Goal: Transaction & Acquisition: Obtain resource

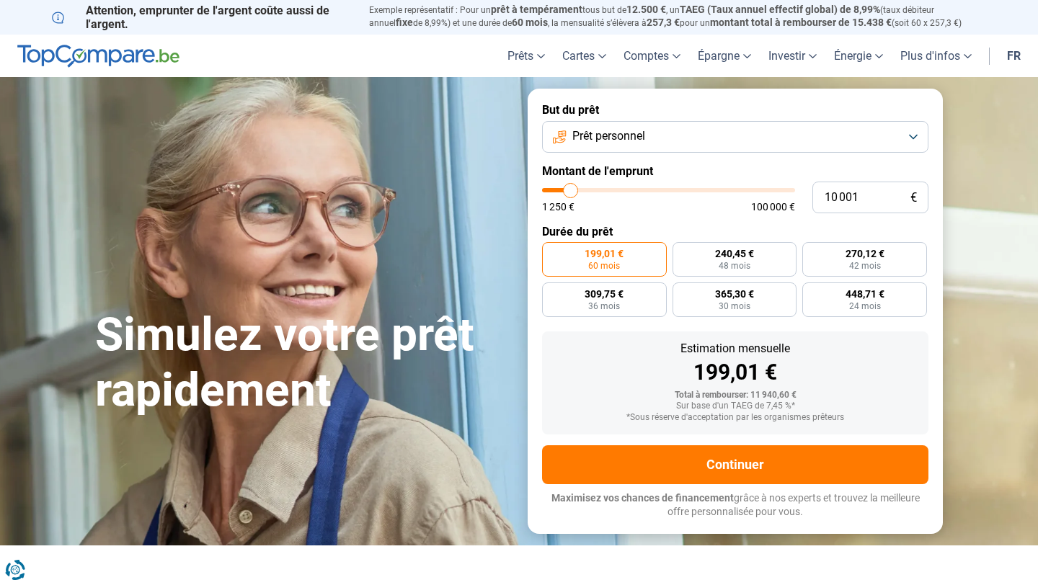
click at [916, 136] on button "Prêt personnel" at bounding box center [735, 137] width 386 height 32
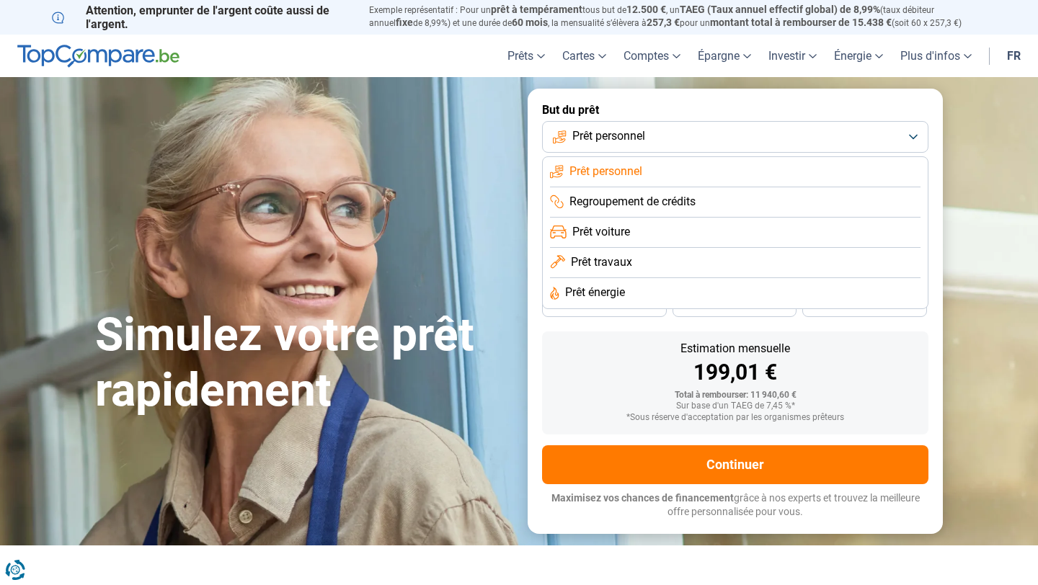
click at [606, 262] on span "Prêt travaux" at bounding box center [601, 262] width 61 height 16
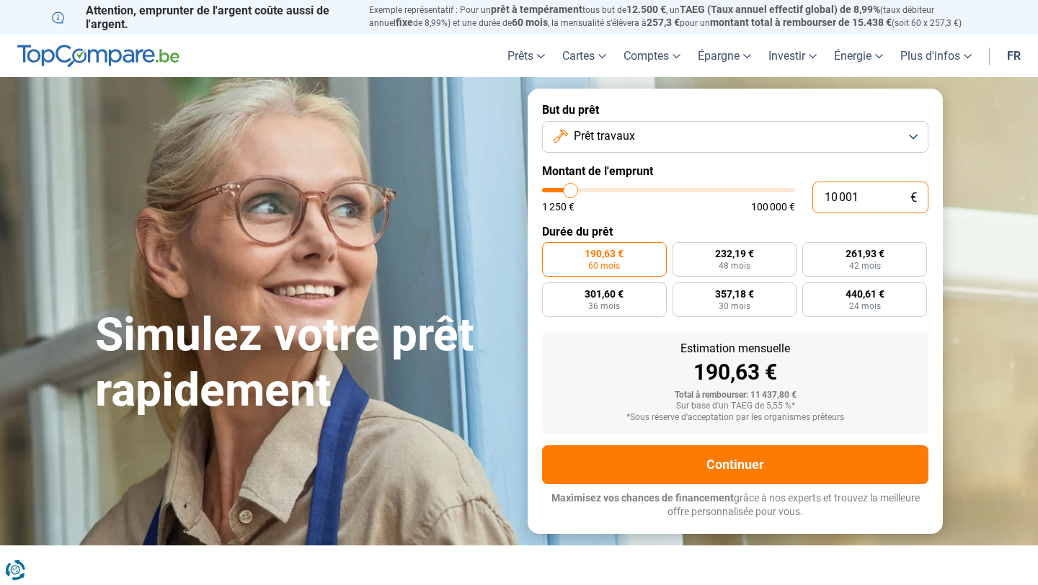
click at [868, 200] on input "10 001" at bounding box center [870, 198] width 116 height 32
type input "1 000"
type input "1250"
type input "100"
type input "1250"
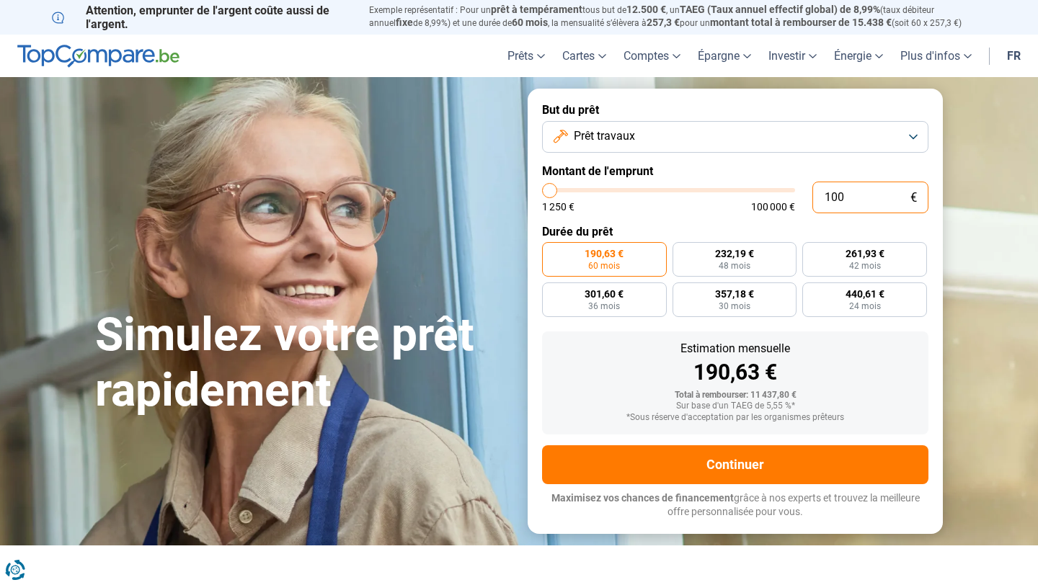
type input "10"
type input "1250"
type input "1"
type input "1250"
type input "0"
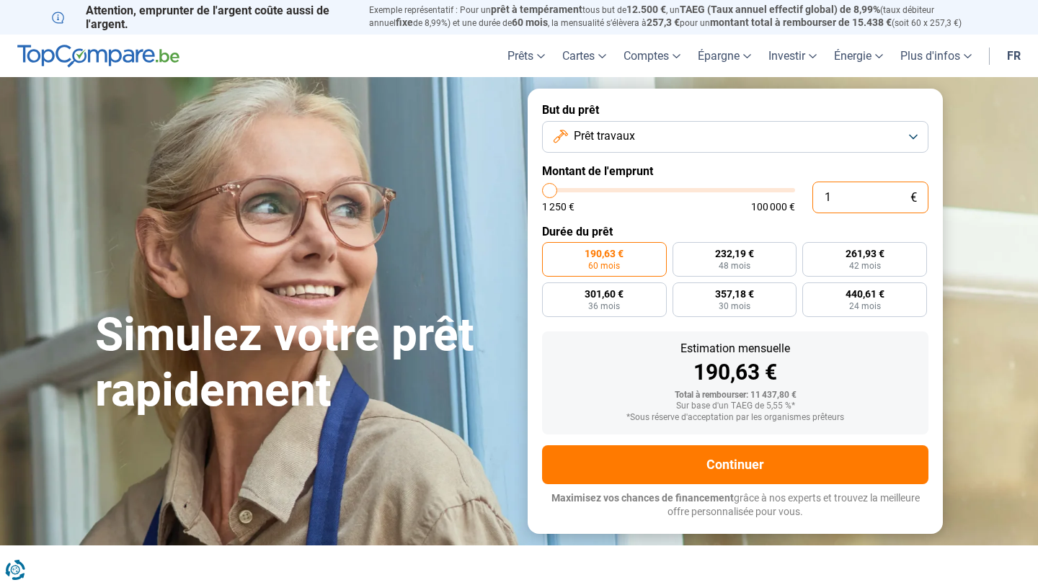
type input "1250"
type input "1 250"
type input "1250"
radio input "true"
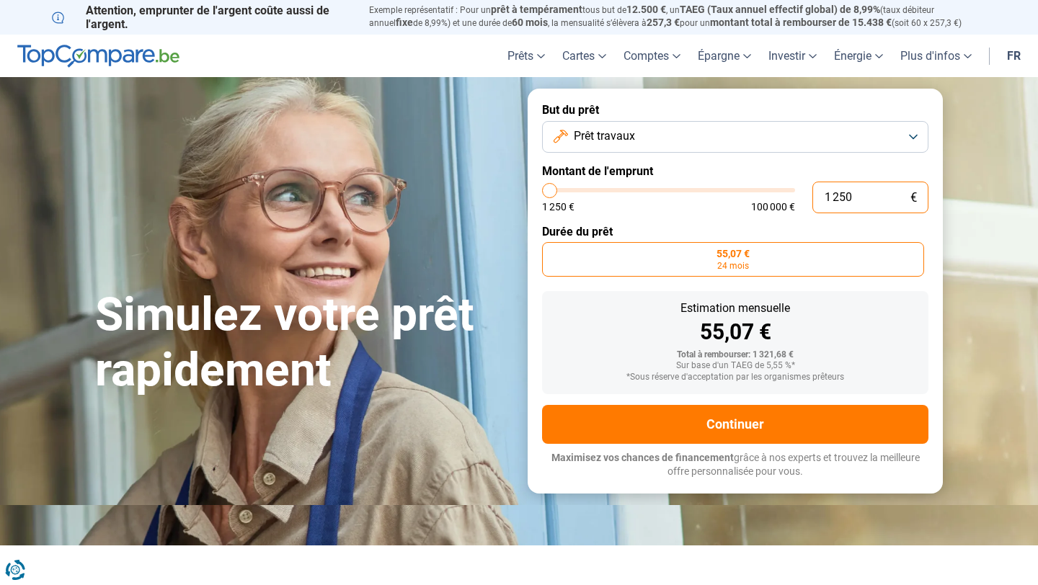
type input "125"
type input "1250"
type input "12"
type input "1250"
type input "1"
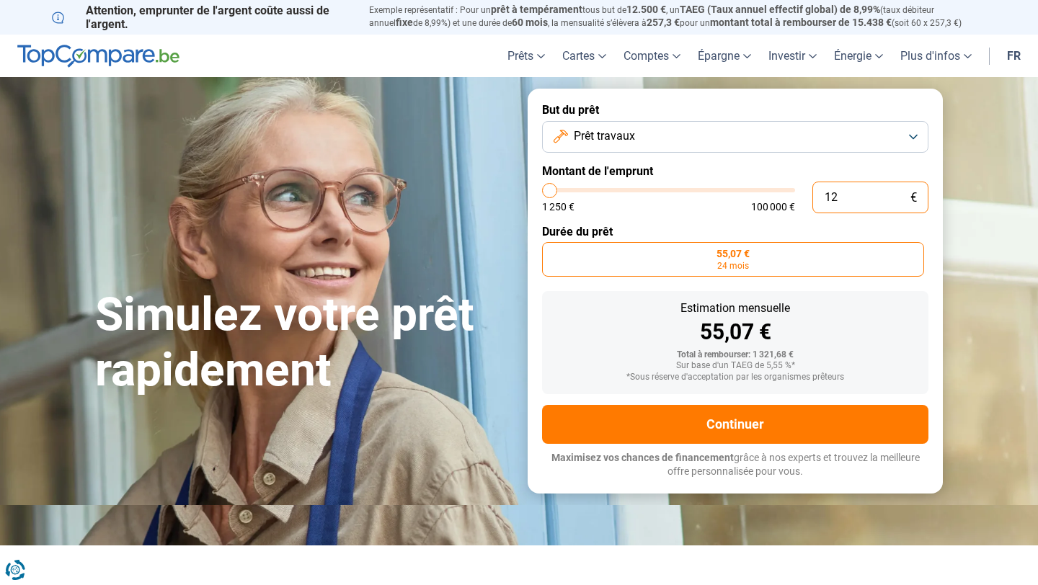
type input "1250"
type input "0"
type input "1250"
type input "1 250"
type input "1250"
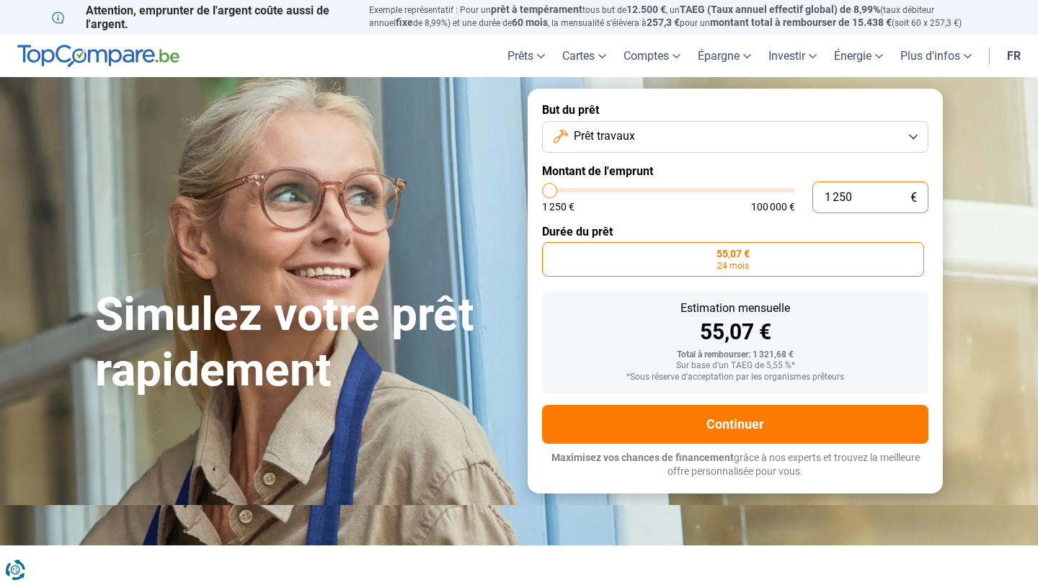
type input "12 501"
type input "12500"
radio input "false"
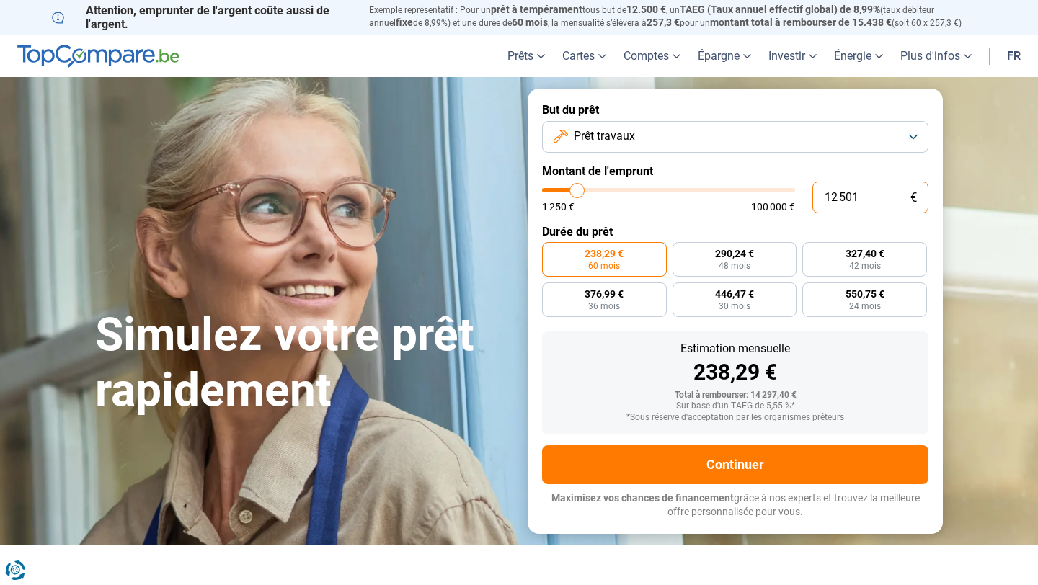
type input "1 250"
type input "1250"
type input "125"
type input "1250"
type input "12"
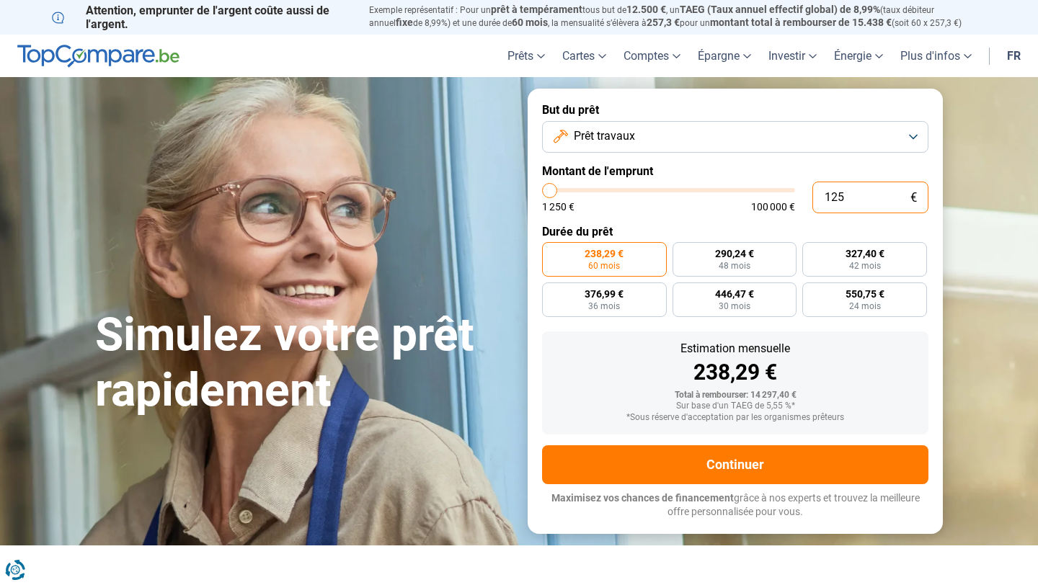
type input "1250"
type input "1"
type input "1250"
type input "1 250"
type input "1250"
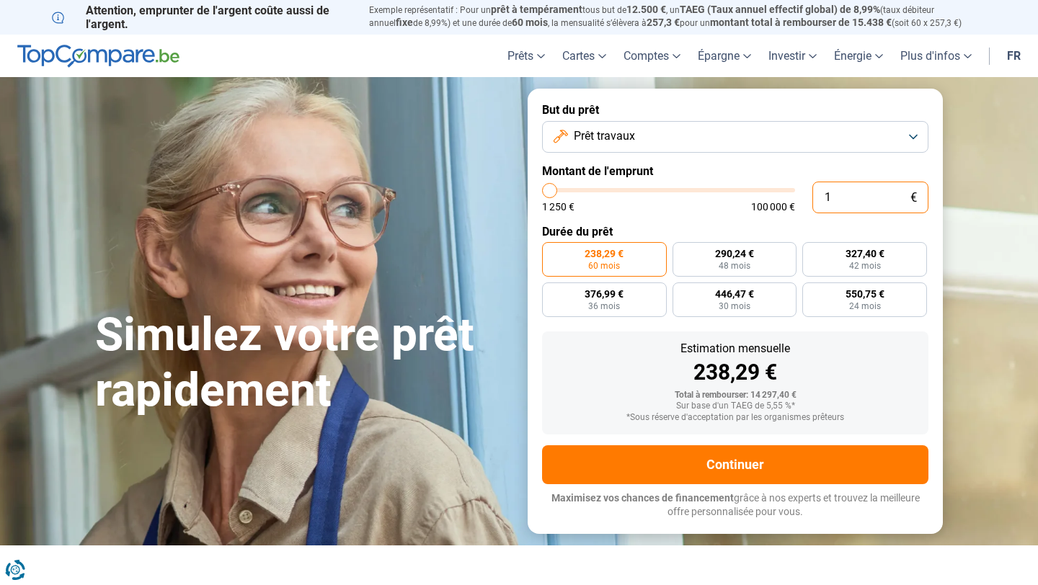
radio input "true"
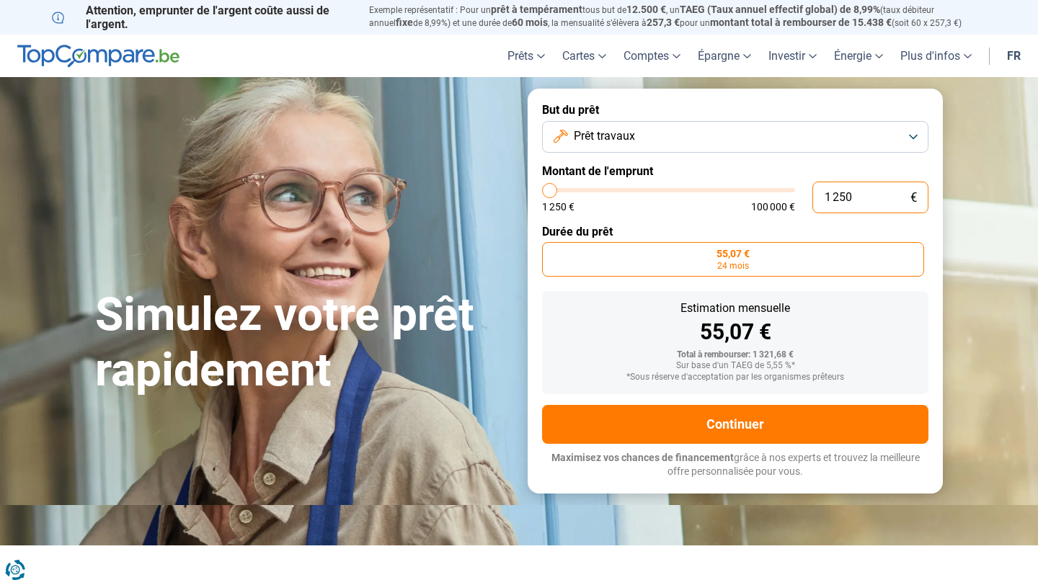
type input "125"
type input "1250"
type input "12"
type input "1250"
type input "1"
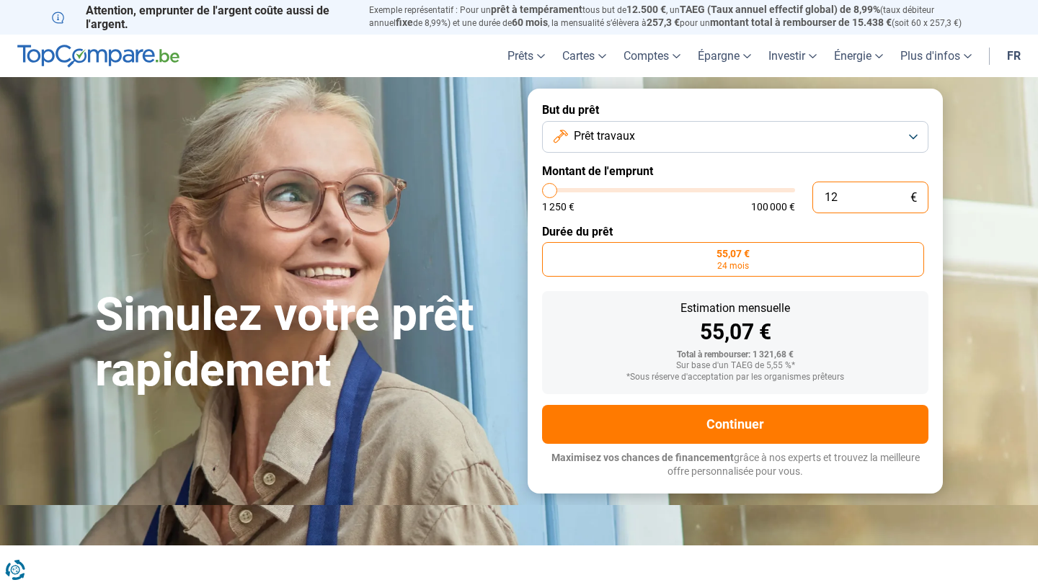
type input "1250"
type input "0"
type input "1250"
type input "41 500"
type input "41500"
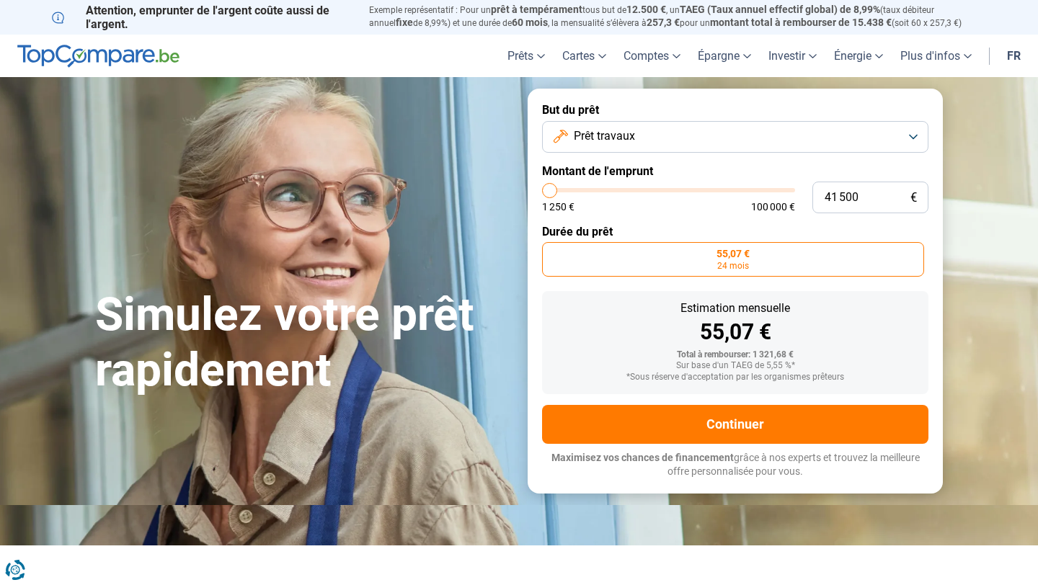
radio input "false"
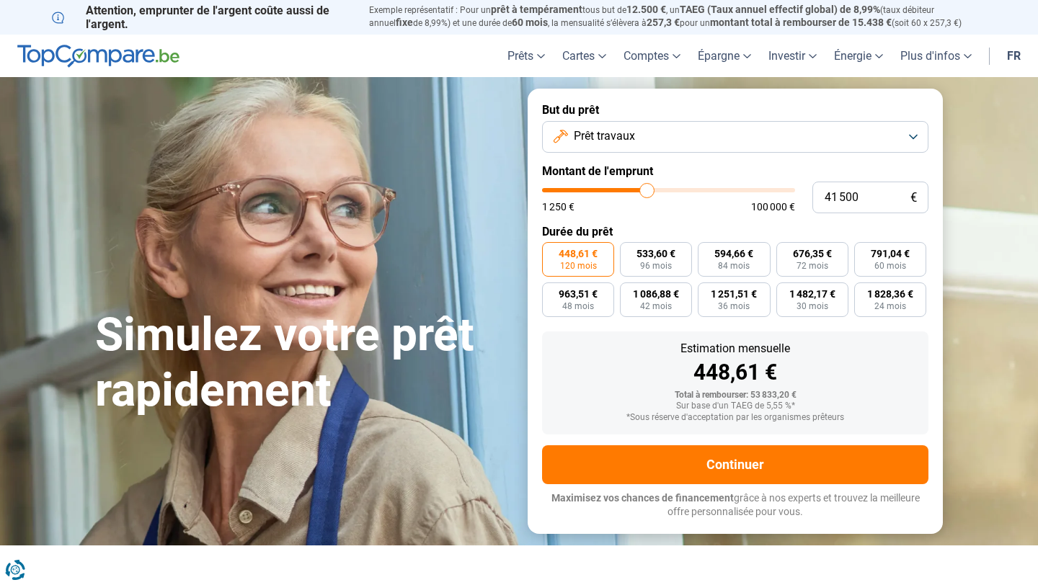
type input "41500"
click at [647, 188] on input "range" at bounding box center [668, 190] width 253 height 4
type input "26 000"
type input "26000"
click at [609, 188] on input "range" at bounding box center [668, 190] width 253 height 4
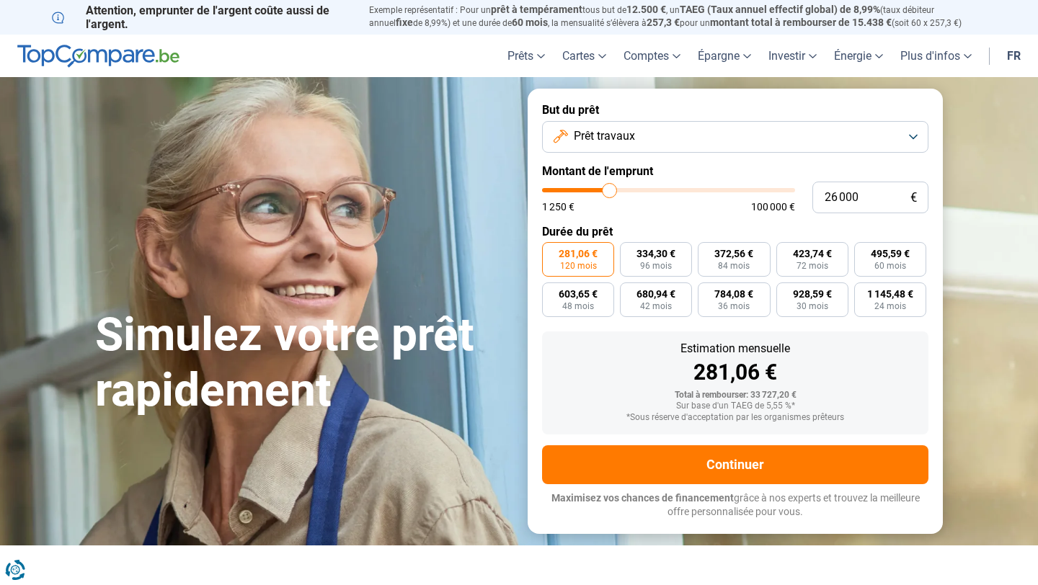
type input "14 500"
type input "14500"
click at [582, 188] on input "range" at bounding box center [668, 190] width 253 height 4
radio input "true"
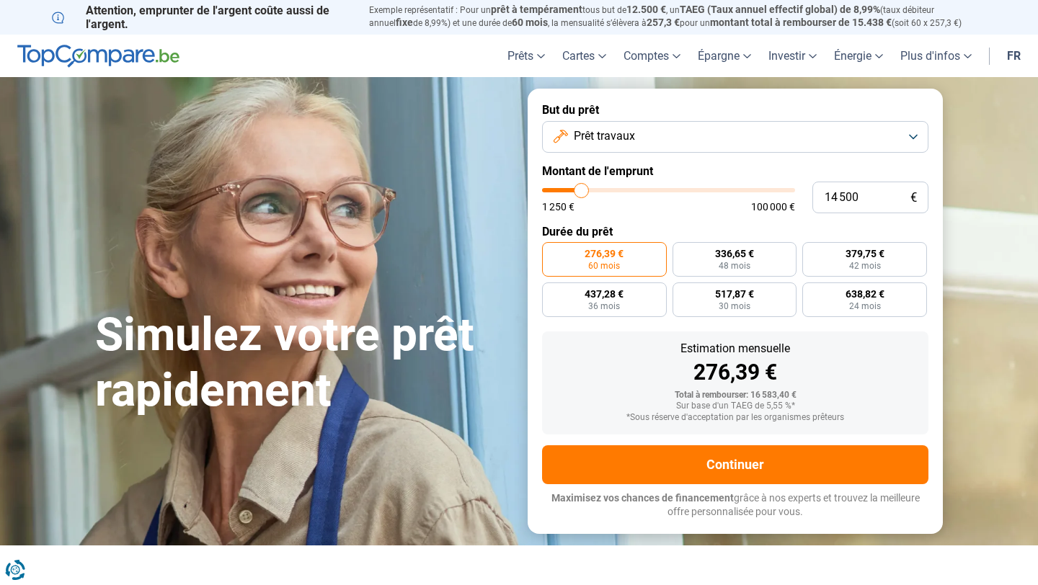
type input "4 500"
type input "4500"
click at [557, 190] on input "range" at bounding box center [668, 190] width 253 height 4
radio input "true"
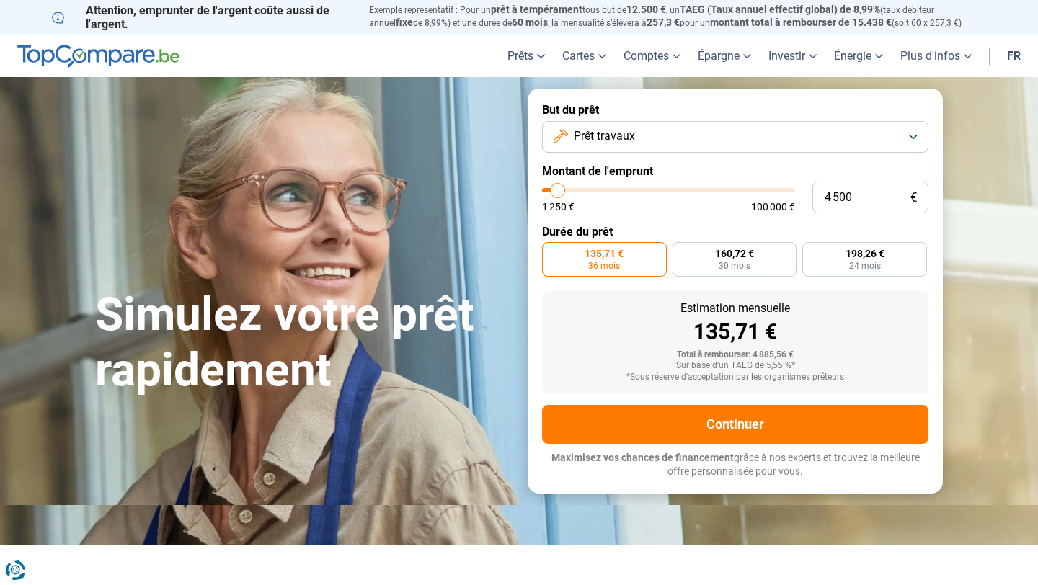
type input "11 000"
type input "11000"
click at [573, 189] on input "range" at bounding box center [668, 190] width 253 height 4
radio input "false"
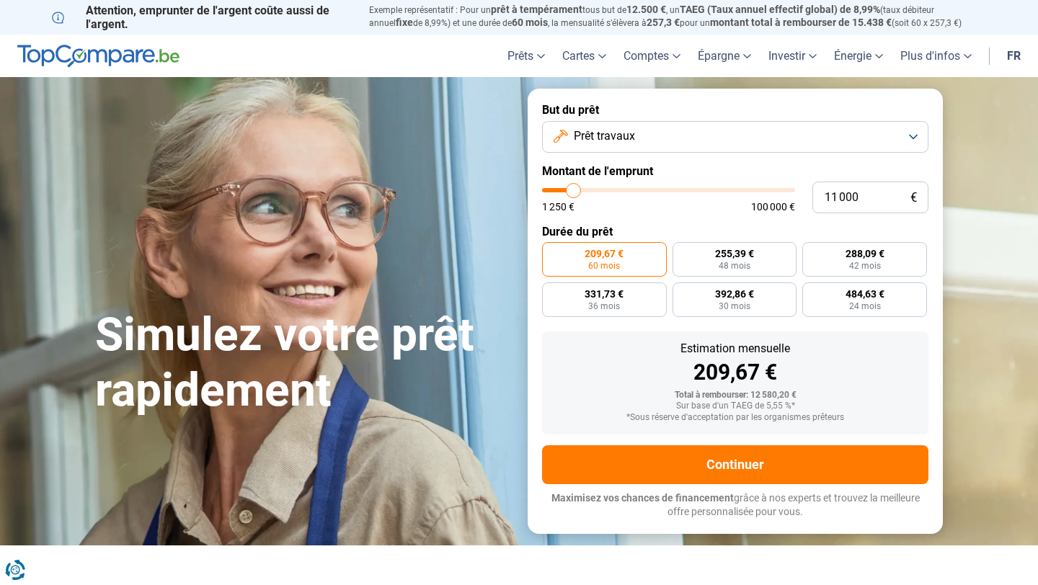
click at [578, 190] on input "range" at bounding box center [668, 190] width 253 height 4
type input "16 750"
type input "16750"
click at [587, 192] on input "range" at bounding box center [668, 190] width 253 height 4
radio input "false"
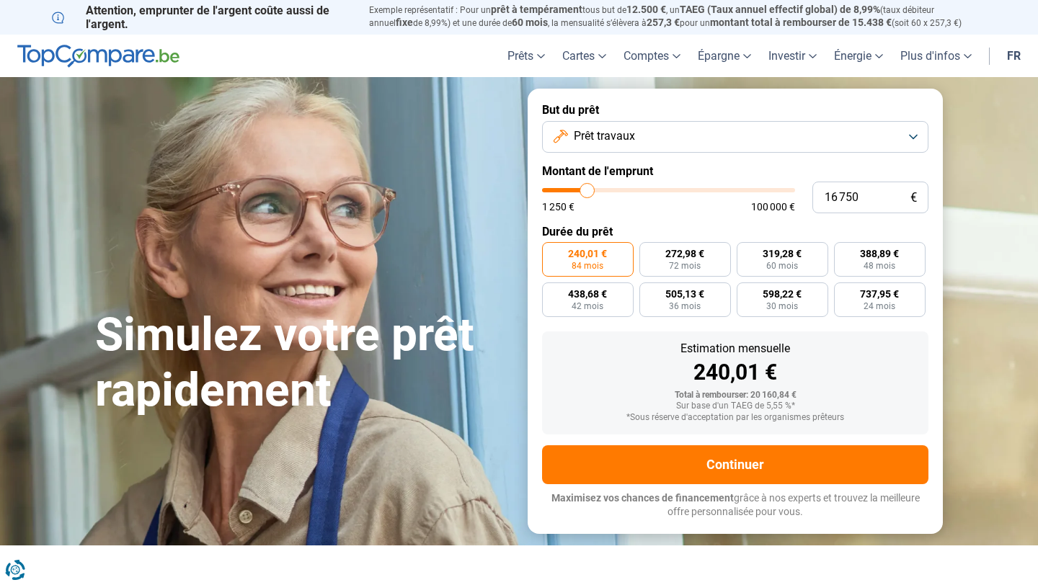
type input "12 500"
type input "12500"
click at [576, 189] on input "range" at bounding box center [668, 190] width 253 height 4
radio input "true"
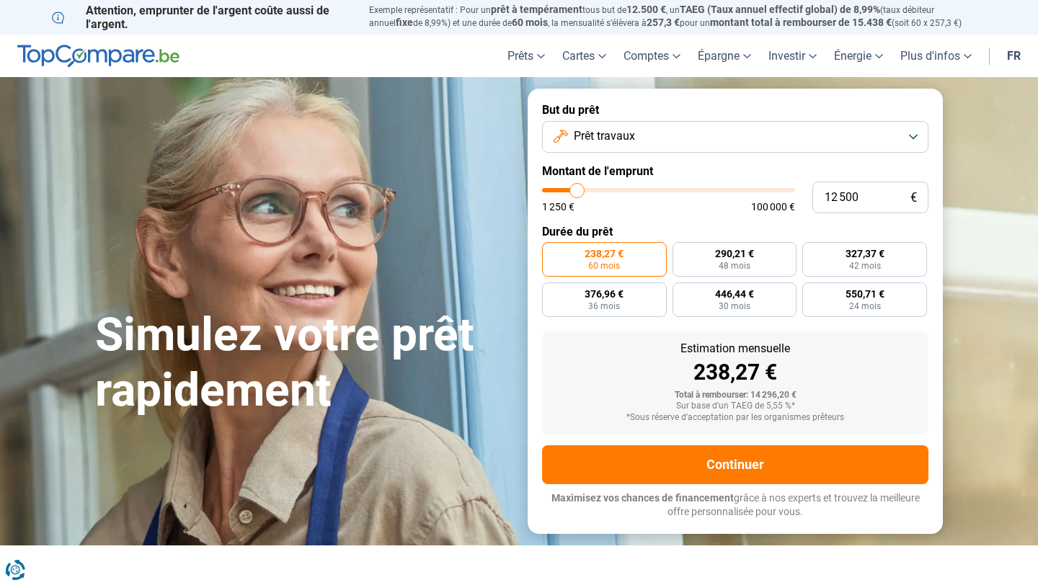
click at [568, 188] on input "range" at bounding box center [668, 190] width 253 height 4
type input "6 500"
type input "6500"
click at [562, 191] on input "range" at bounding box center [668, 190] width 253 height 4
radio input "true"
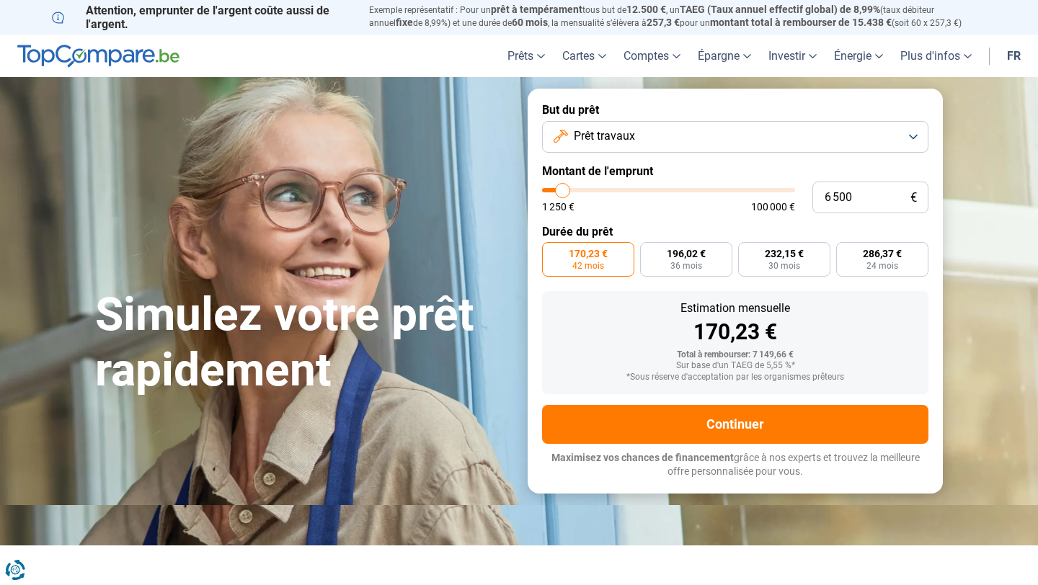
type input "11 500"
type input "11500"
click at [574, 190] on input "range" at bounding box center [668, 190] width 253 height 4
radio input "false"
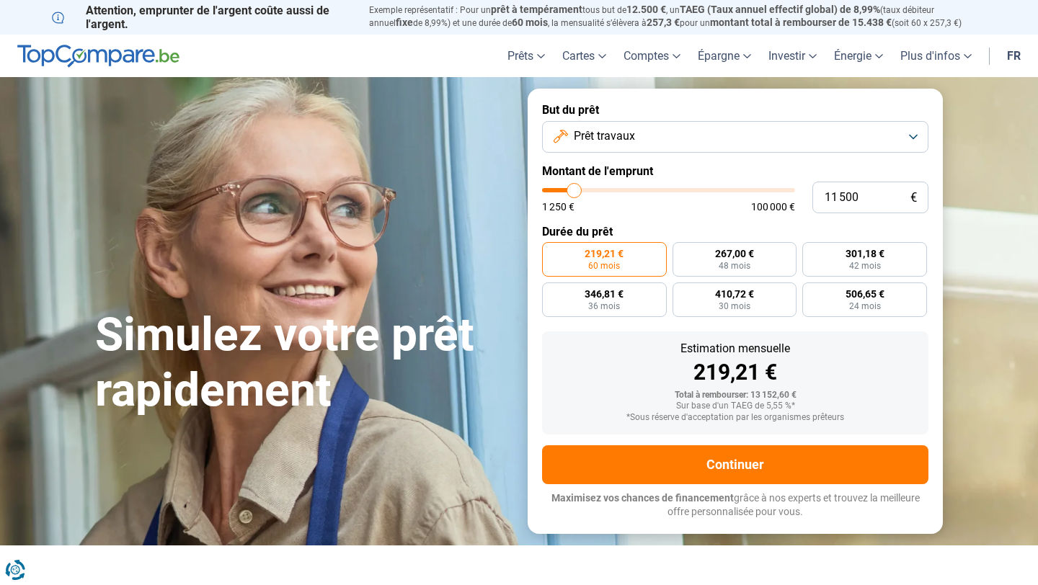
click at [913, 136] on button "Prêt travaux" at bounding box center [735, 137] width 386 height 32
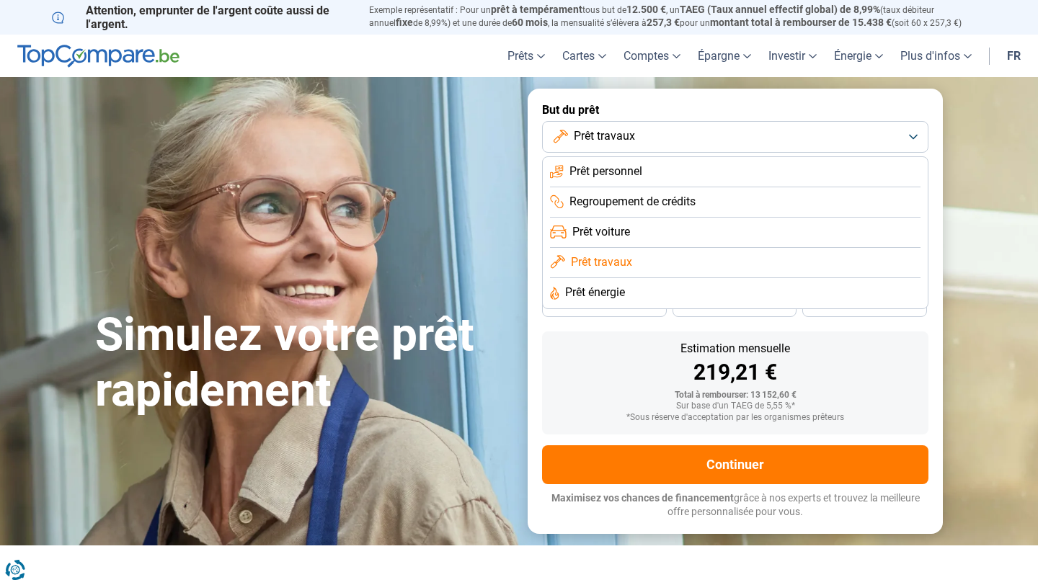
click at [615, 173] on span "Prêt personnel" at bounding box center [605, 172] width 73 height 16
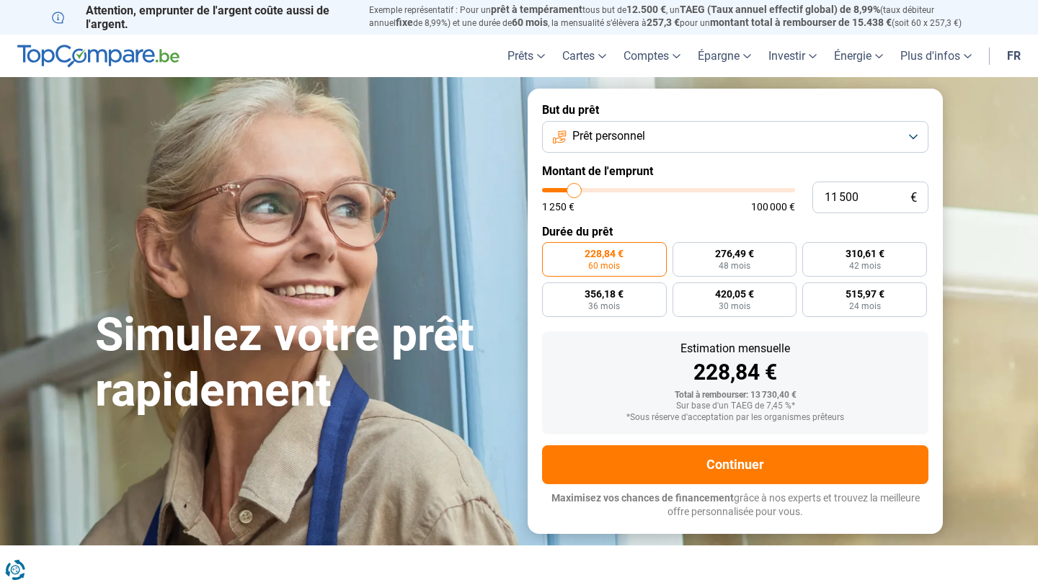
type input "15 750"
type input "15750"
click at [585, 191] on input "range" at bounding box center [668, 190] width 253 height 4
radio input "false"
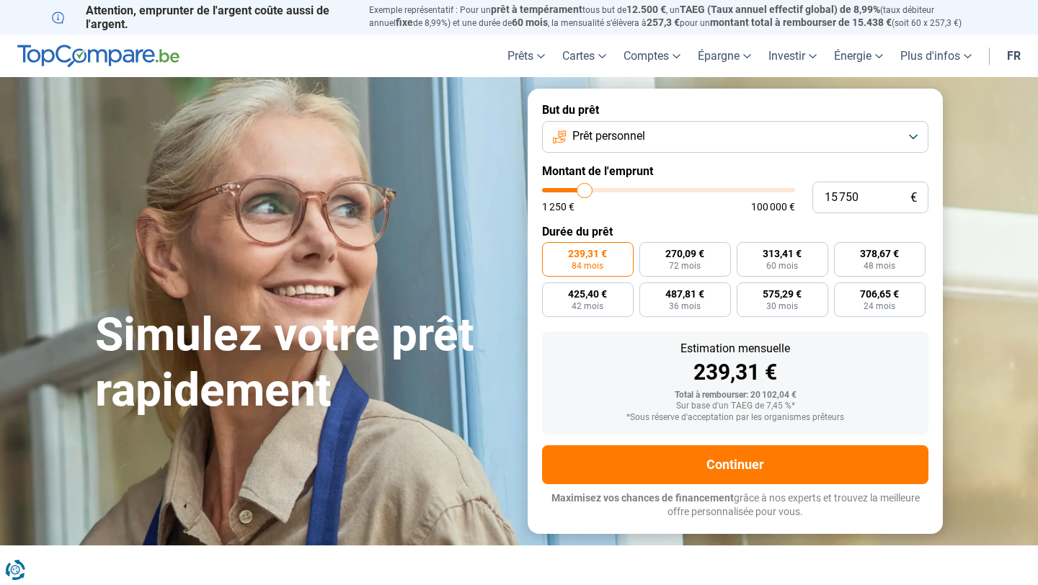
type input "12 000"
type input "12000"
click at [575, 189] on input "range" at bounding box center [668, 190] width 253 height 4
radio input "true"
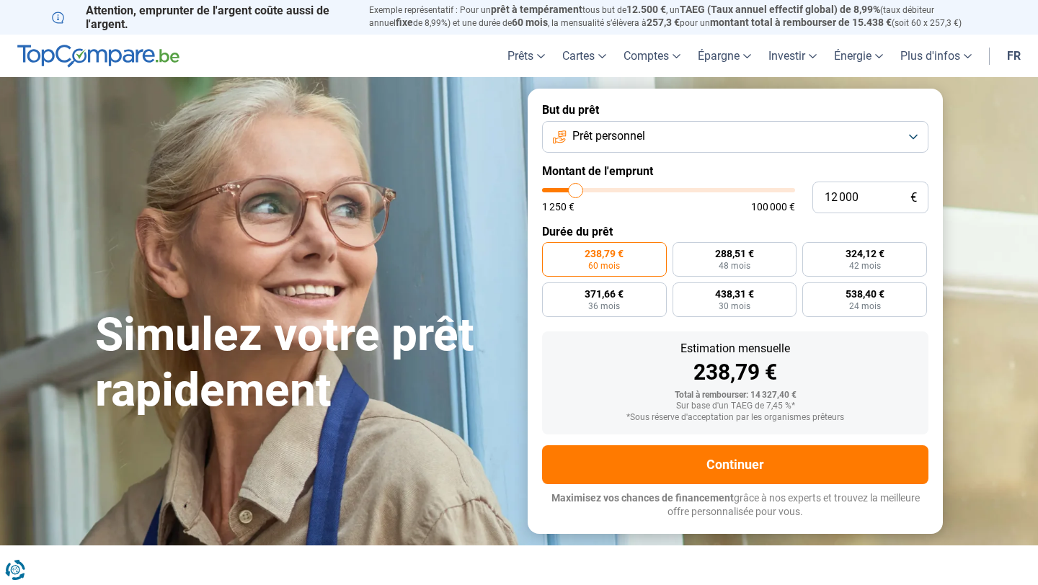
click at [915, 136] on button "Prêt personnel" at bounding box center [735, 137] width 386 height 32
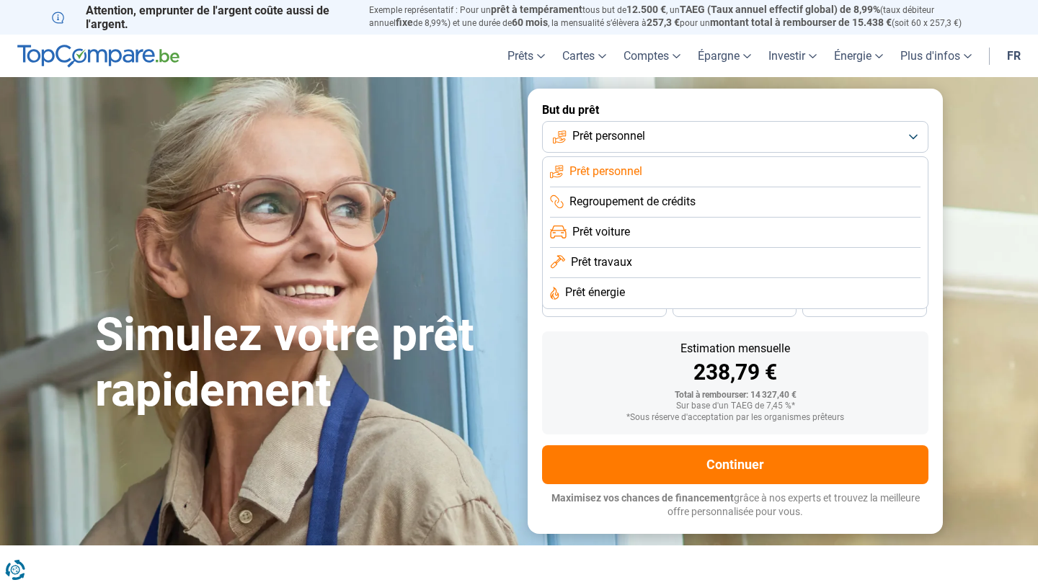
click at [640, 278] on li "Prêt travaux" at bounding box center [735, 293] width 370 height 30
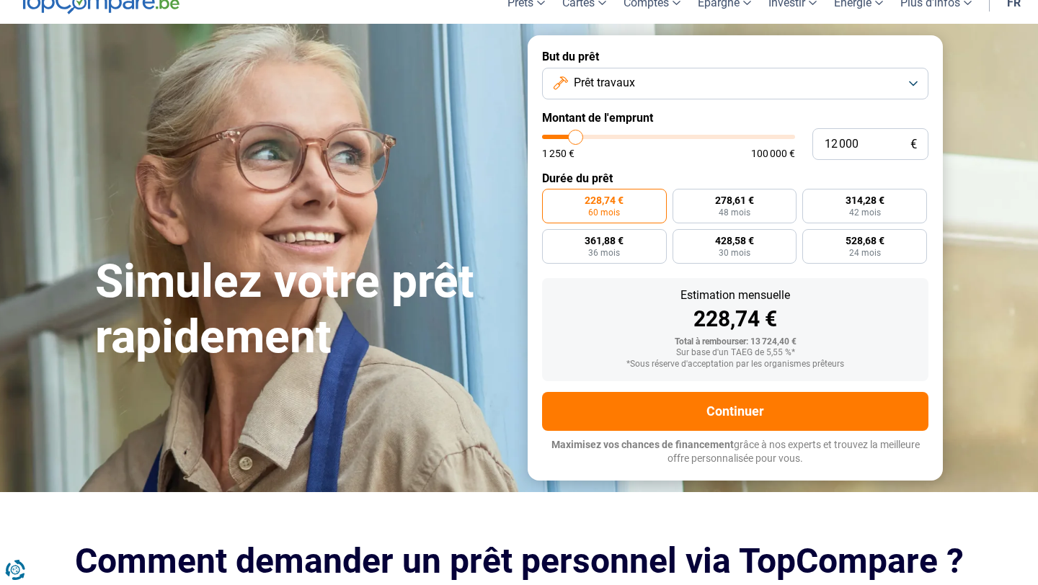
scroll to position [54, 0]
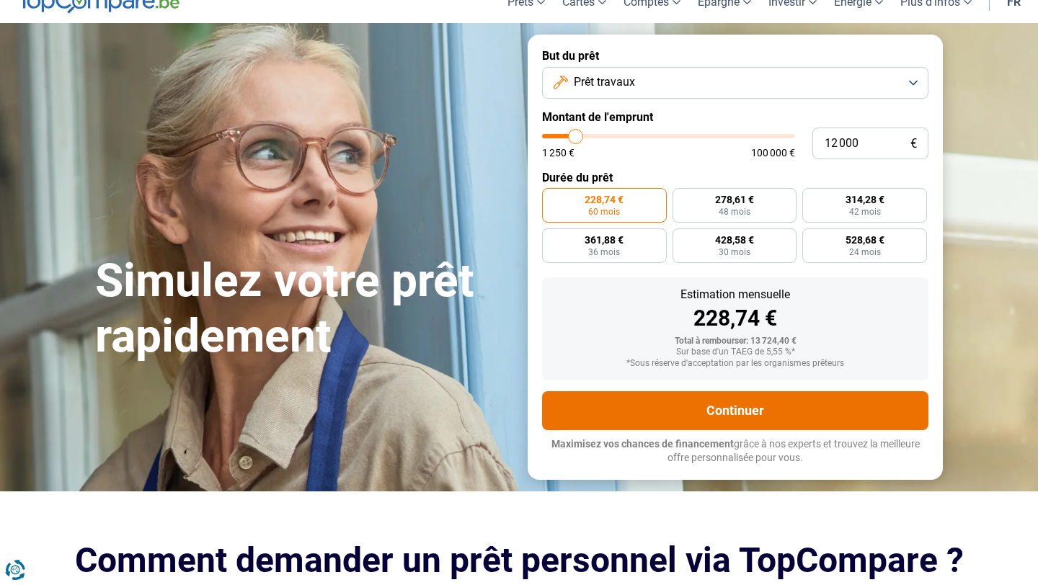
click at [722, 409] on button "Continuer" at bounding box center [735, 410] width 386 height 39
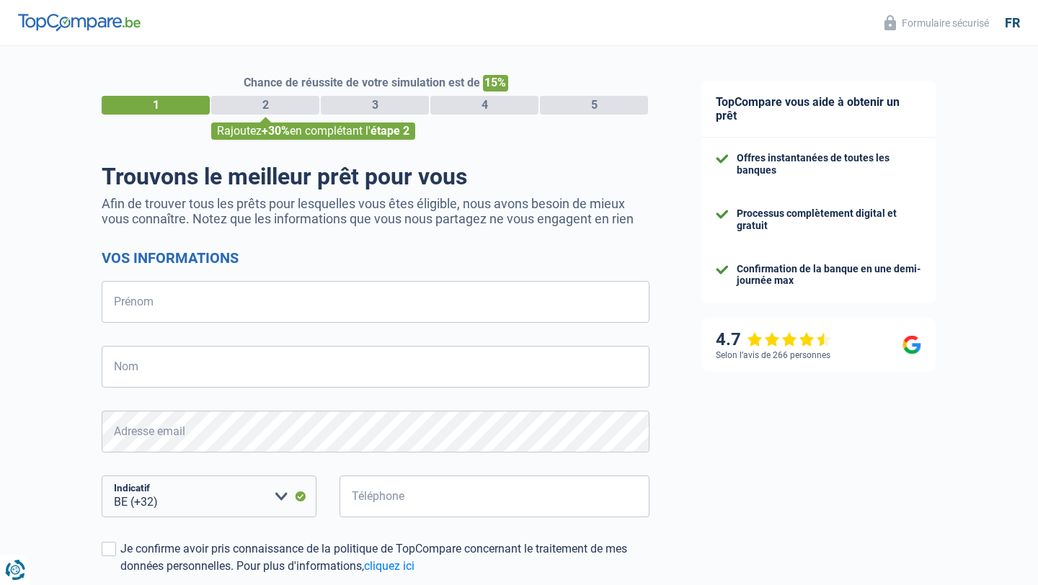
select select "32"
